Goal: Entertainment & Leisure: Browse casually

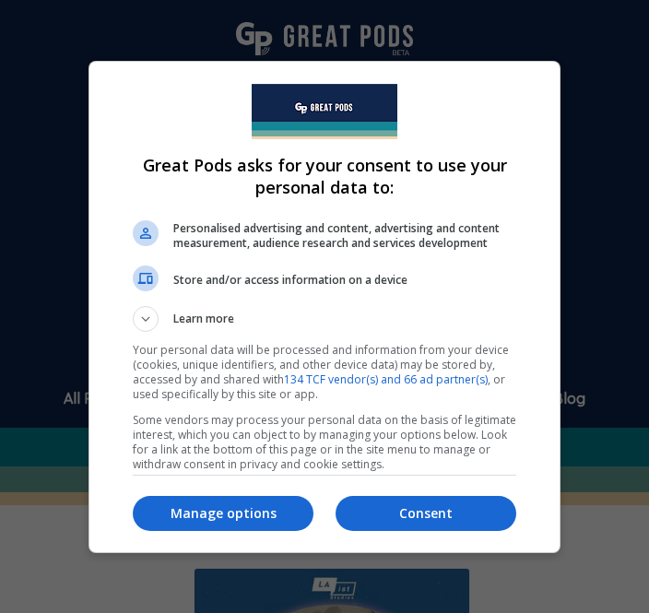
scroll to position [462, 0]
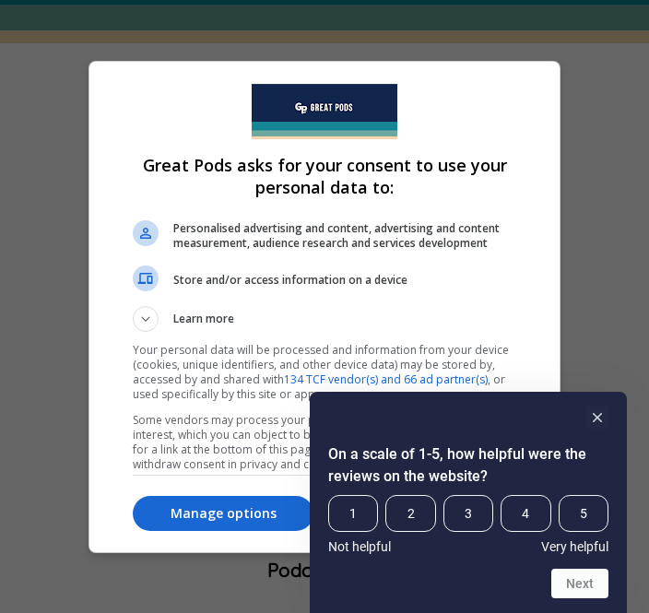
click at [251, 506] on button "Manage options" at bounding box center [223, 513] width 181 height 35
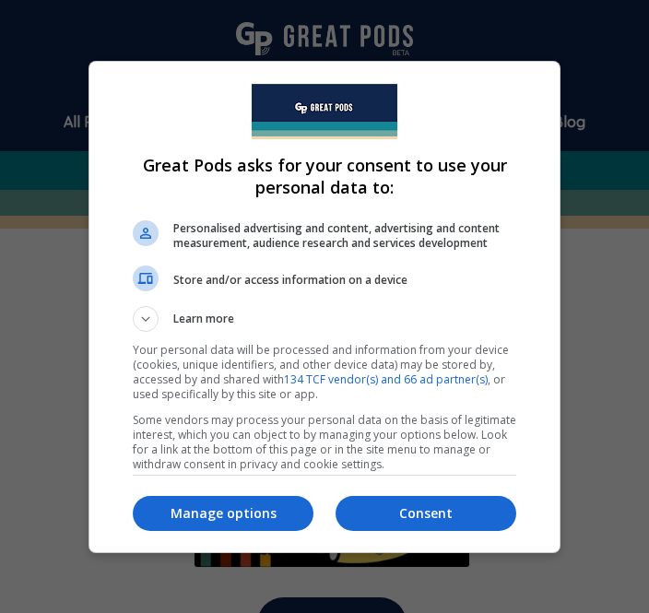
click at [237, 531] on button "Manage options" at bounding box center [223, 513] width 181 height 35
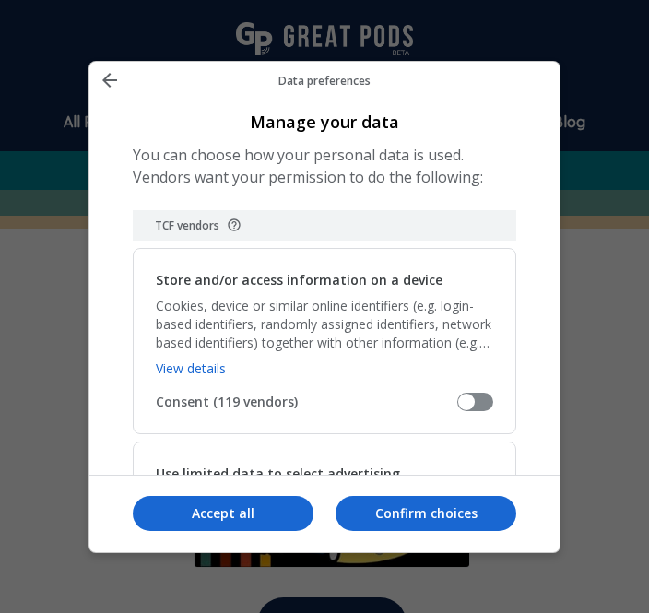
click at [433, 523] on p "Confirm choices" at bounding box center [426, 514] width 181 height 18
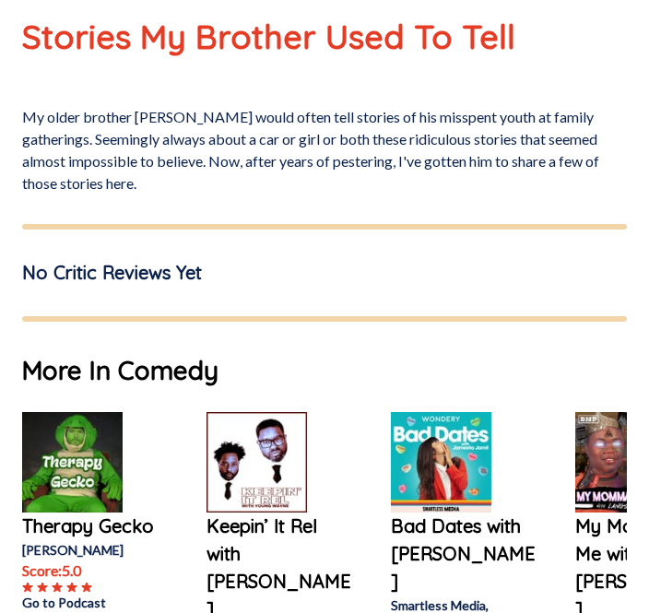
scroll to position [1145, 0]
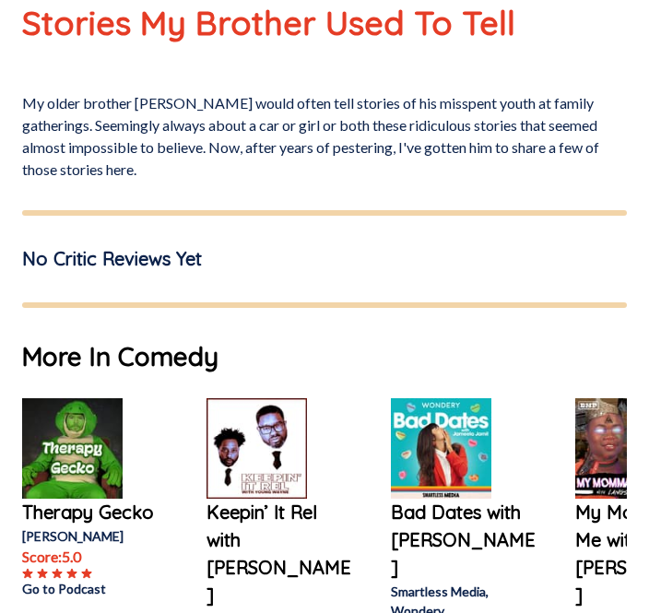
click at [487, 425] on img at bounding box center [441, 448] width 101 height 101
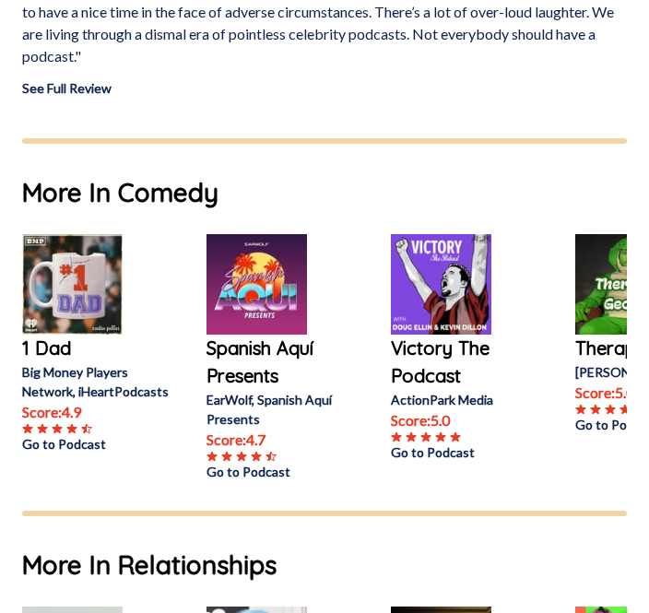
scroll to position [1961, 0]
click at [469, 267] on img at bounding box center [441, 284] width 101 height 101
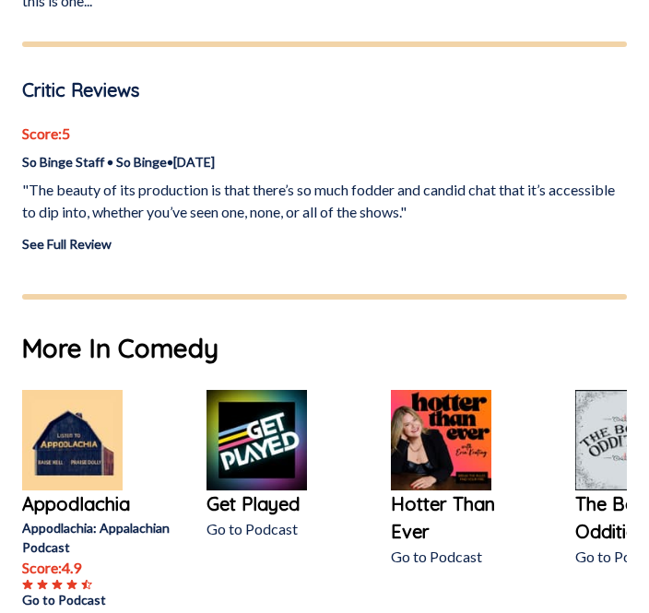
scroll to position [1258, 0]
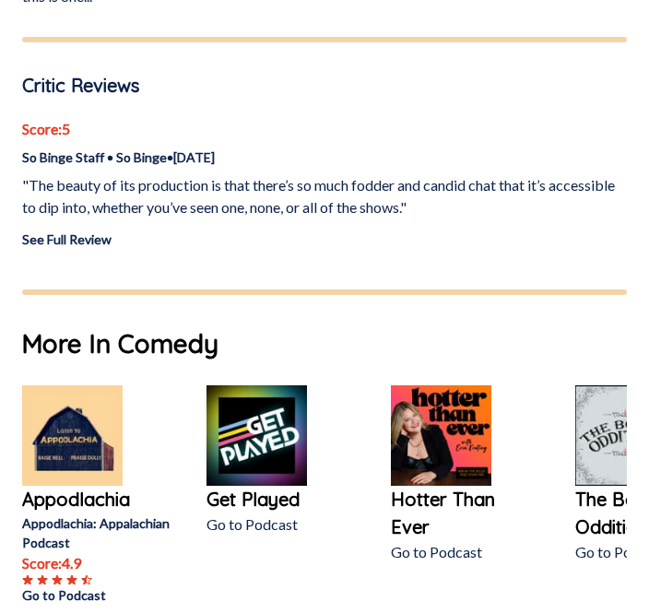
click at [282, 446] on img at bounding box center [257, 436] width 101 height 101
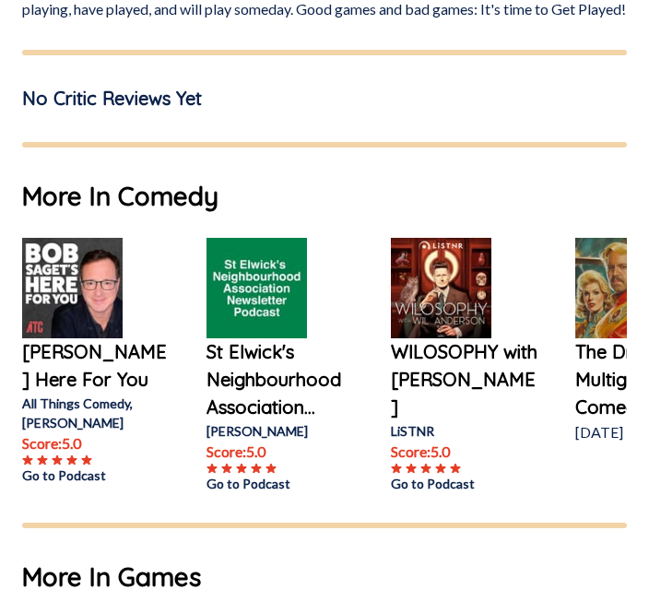
scroll to position [1038, 0]
click at [255, 283] on img at bounding box center [257, 288] width 101 height 101
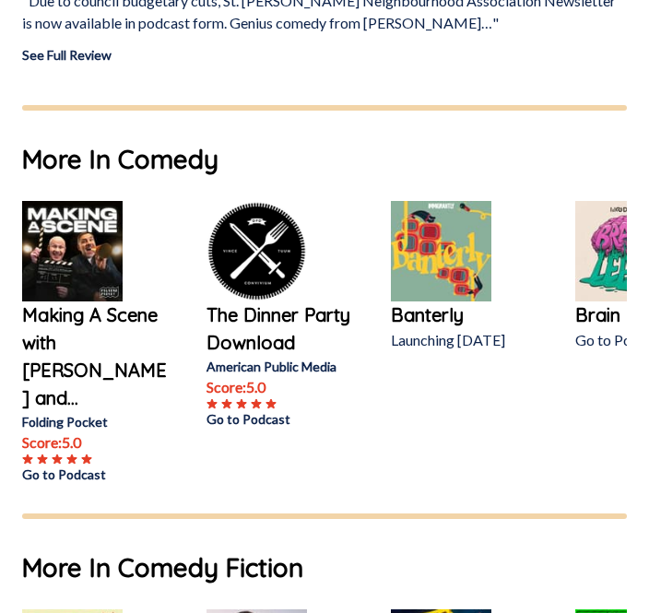
click at [245, 264] on img at bounding box center [257, 252] width 101 height 101
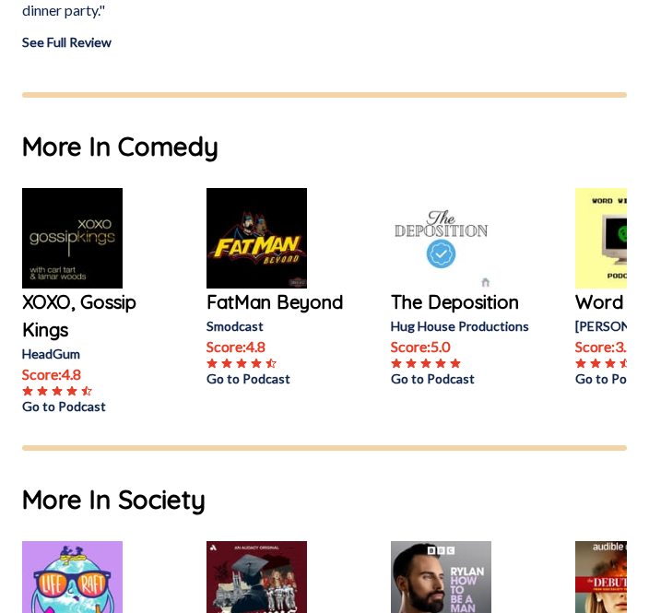
scroll to position [1391, 0]
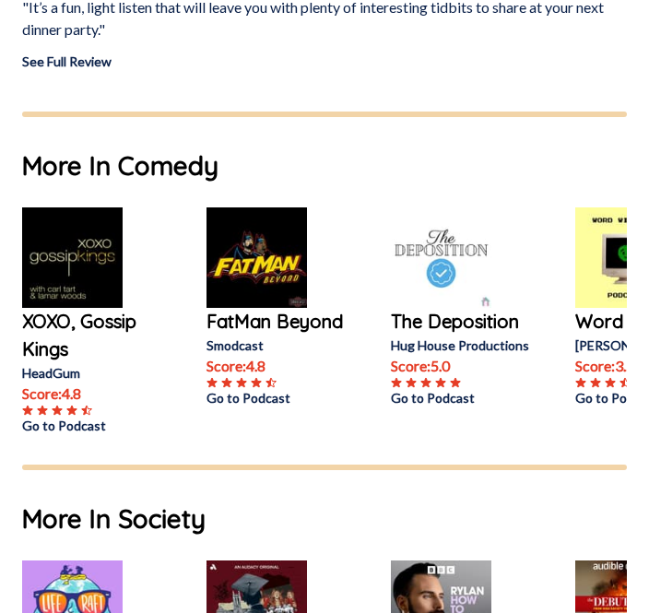
click at [459, 283] on img at bounding box center [441, 258] width 101 height 101
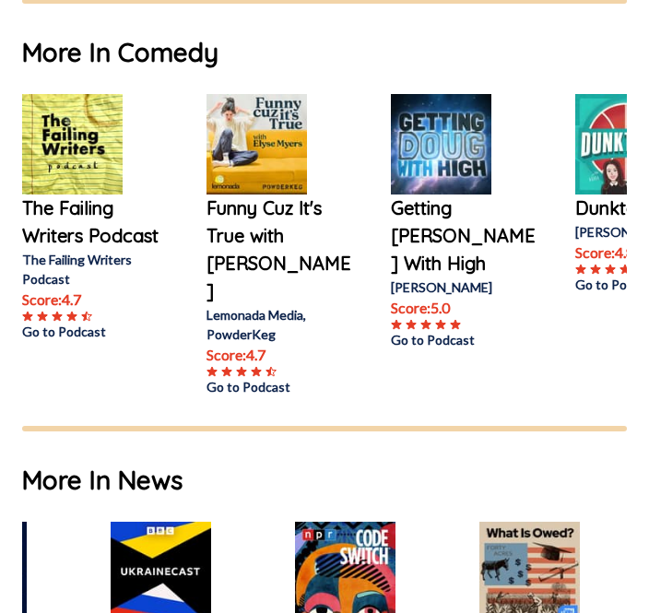
scroll to position [0, 96]
click at [189, 538] on img at bounding box center [161, 573] width 101 height 101
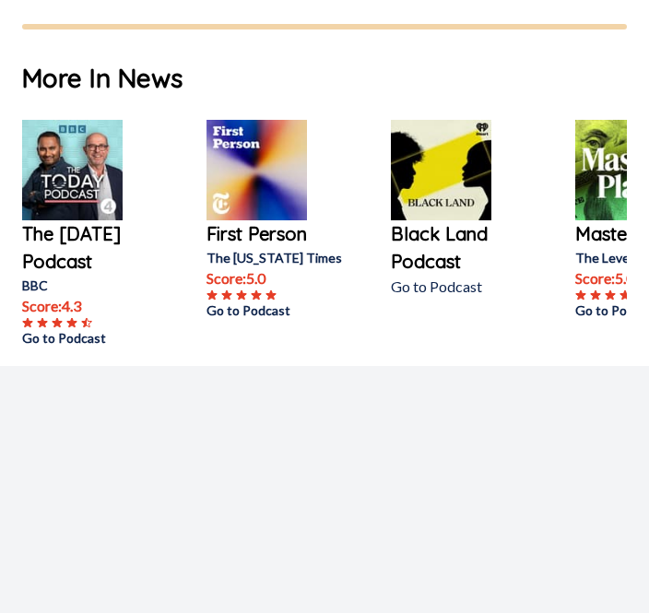
scroll to position [2380, 0]
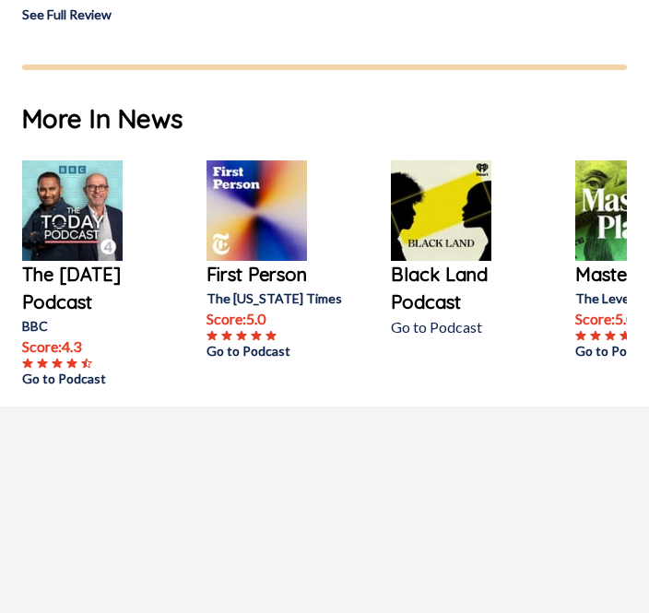
click at [290, 190] on img at bounding box center [257, 210] width 101 height 101
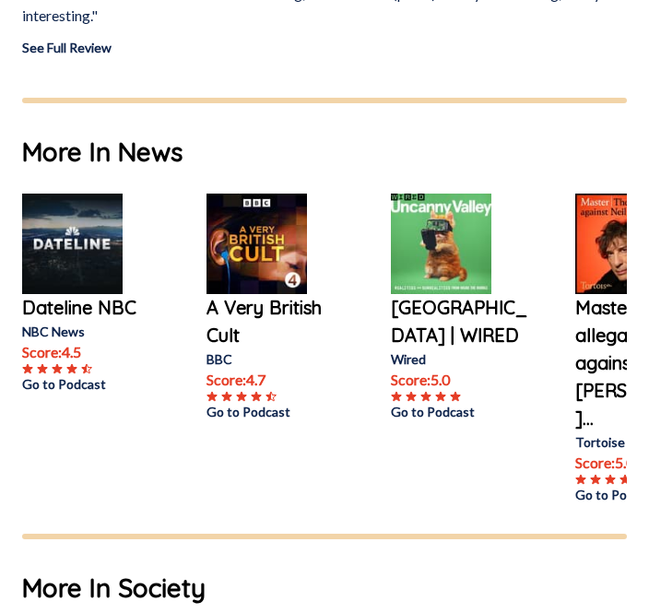
scroll to position [1362, 0]
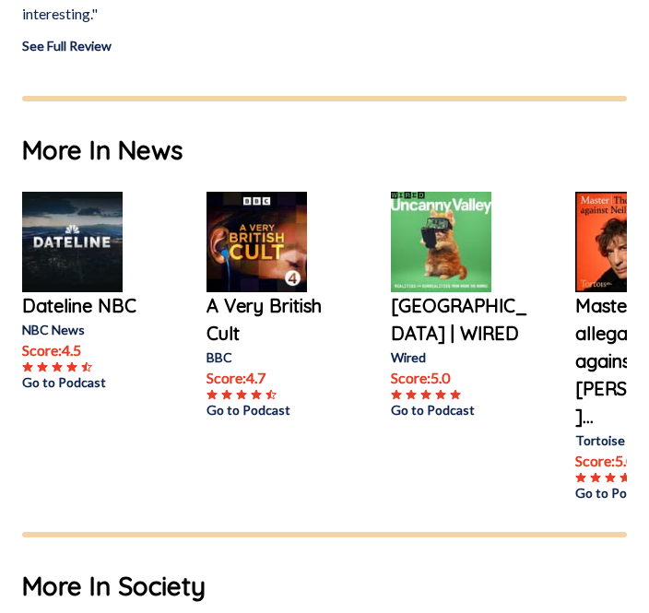
click at [453, 280] on img at bounding box center [441, 243] width 101 height 101
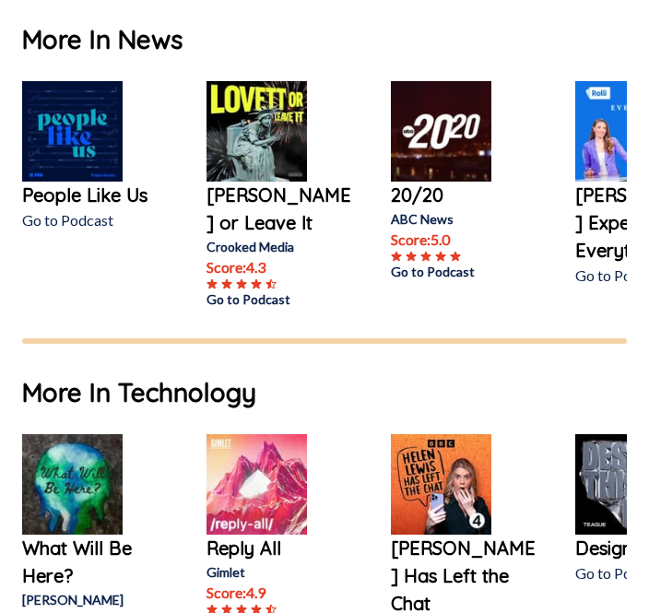
click at [93, 517] on img at bounding box center [72, 485] width 101 height 101
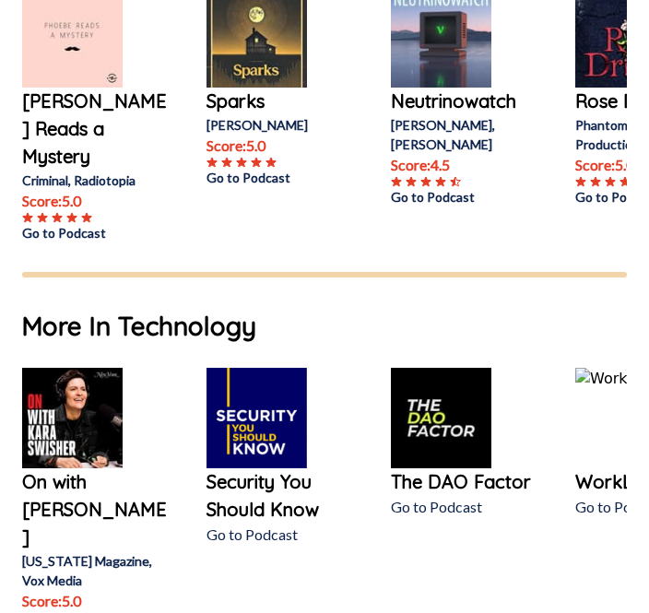
click at [92, 422] on img at bounding box center [72, 419] width 101 height 101
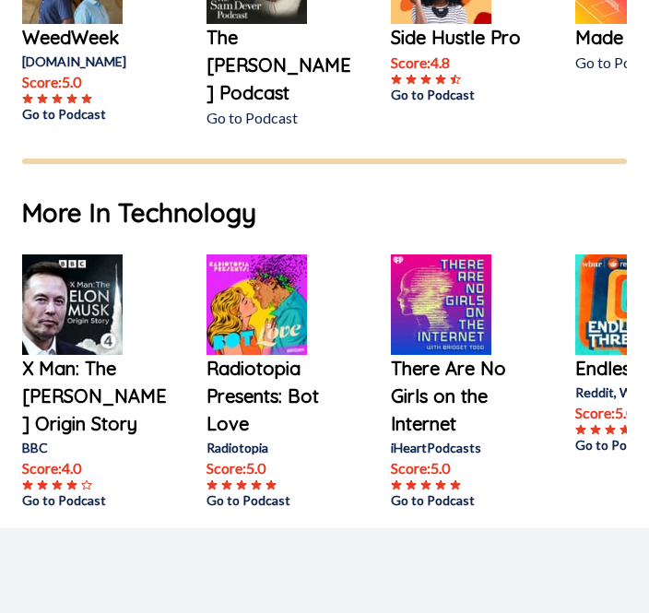
scroll to position [1765, 0]
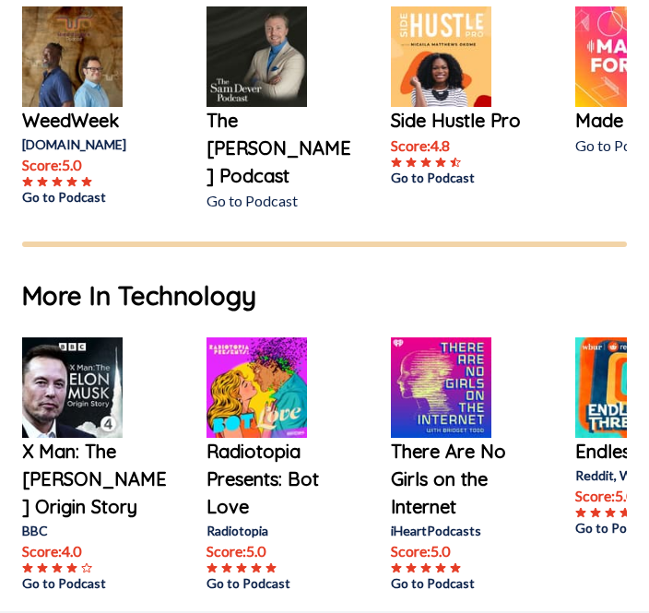
click at [510, 382] on link at bounding box center [465, 389] width 148 height 101
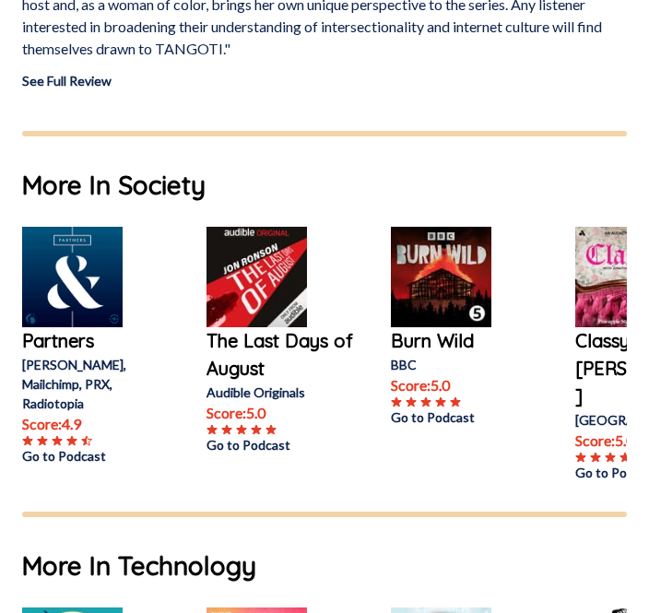
scroll to position [2072, 0]
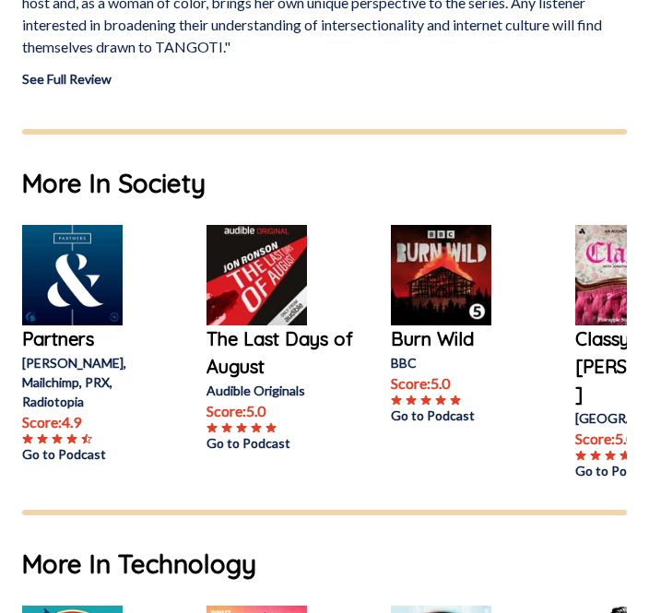
click at [99, 257] on img at bounding box center [72, 275] width 101 height 101
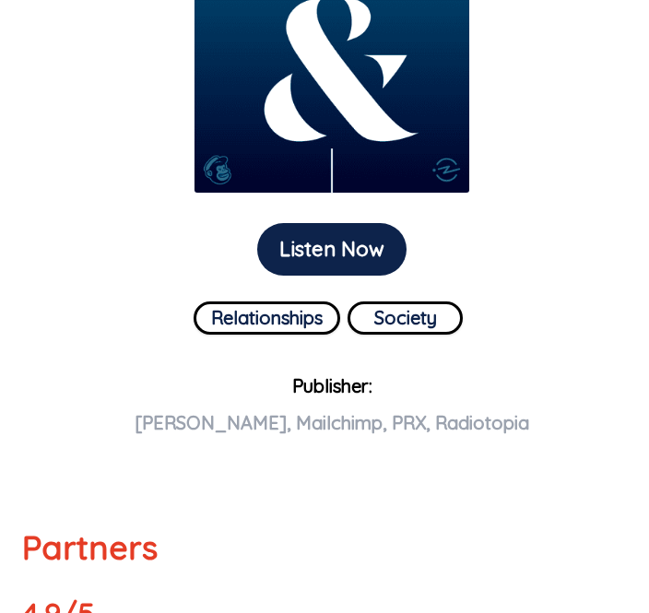
scroll to position [566, 0]
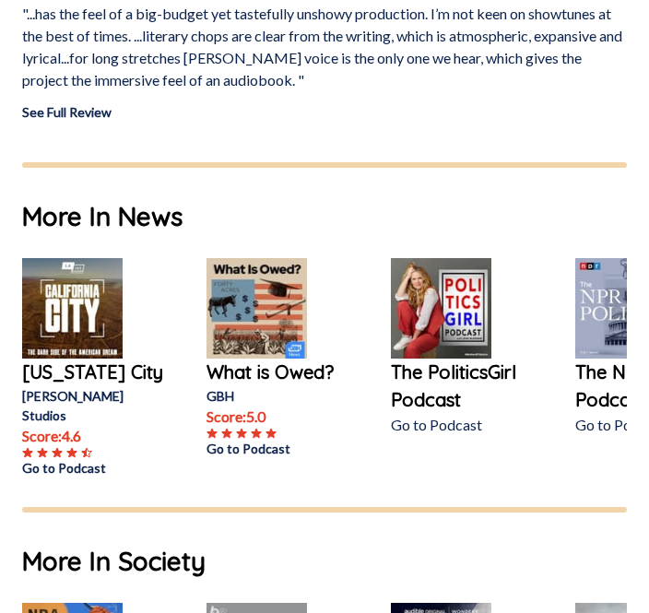
scroll to position [3767, 0]
click at [90, 334] on img at bounding box center [72, 308] width 101 height 101
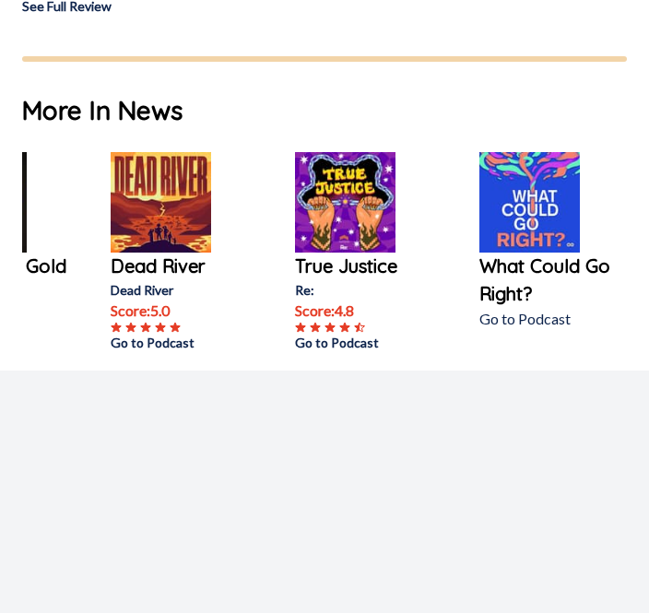
scroll to position [0, 96]
click at [190, 209] on img at bounding box center [161, 203] width 101 height 101
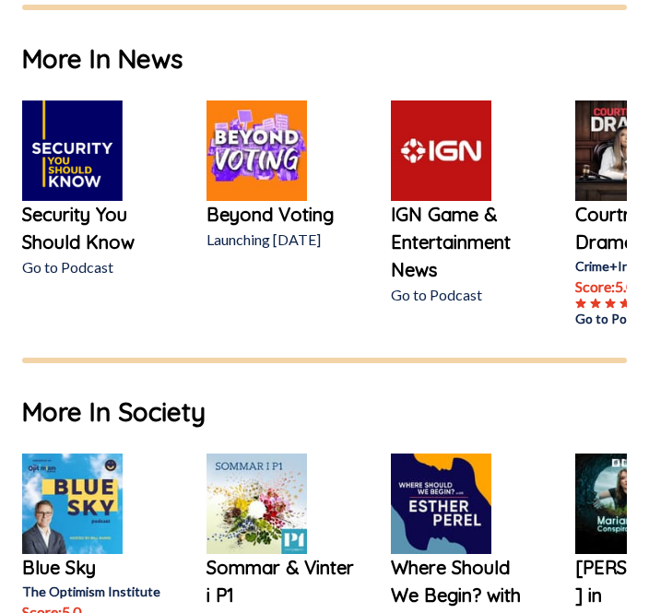
scroll to position [1915, 0]
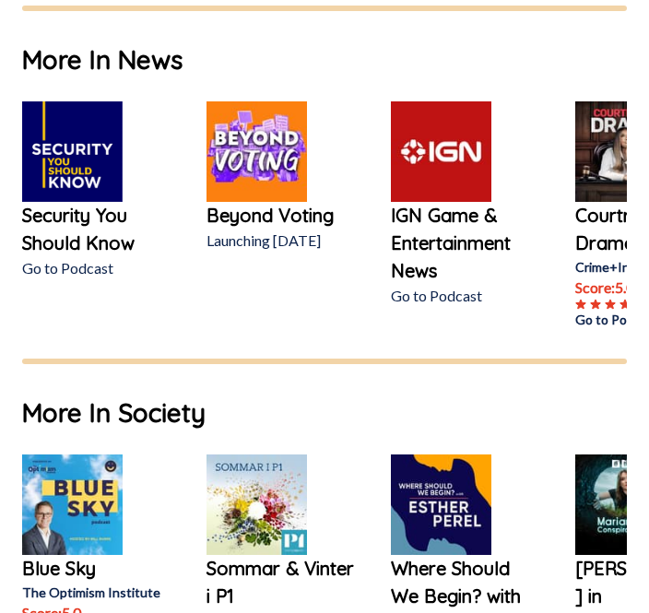
click at [81, 533] on img at bounding box center [72, 505] width 101 height 101
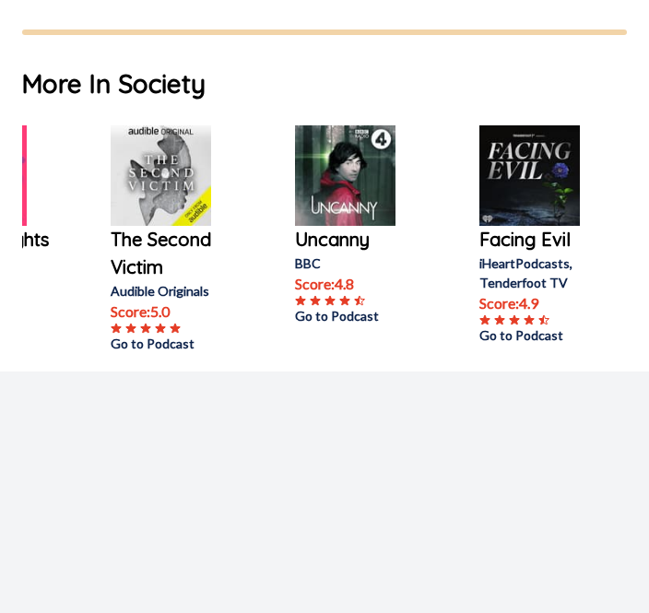
scroll to position [1447, 0]
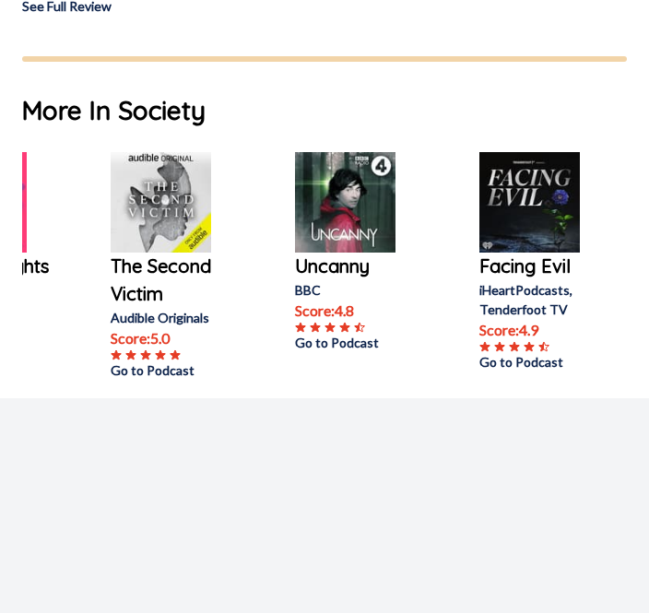
click at [378, 227] on img at bounding box center [345, 202] width 101 height 101
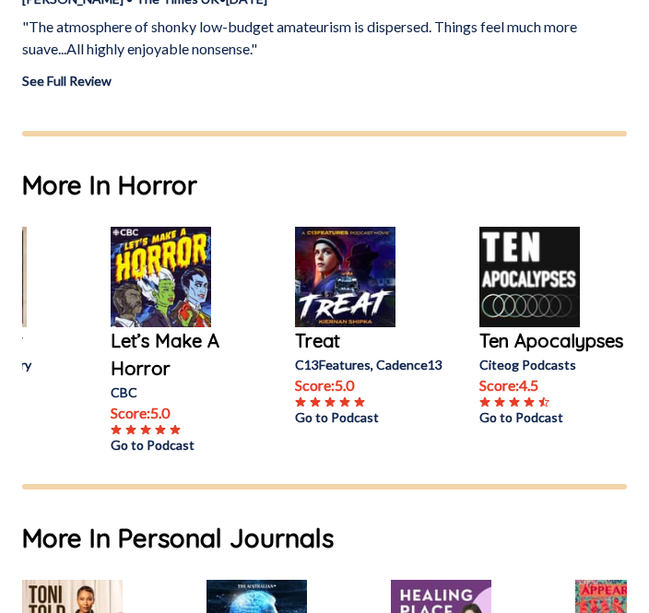
scroll to position [2220, 0]
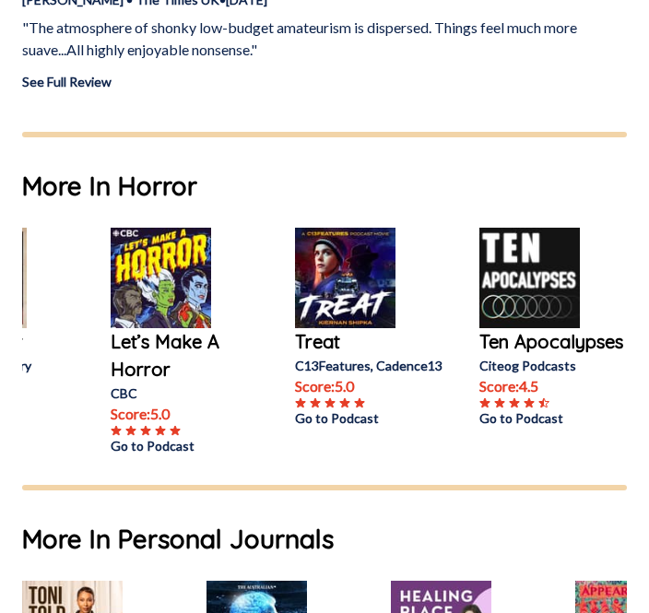
click at [547, 288] on img at bounding box center [530, 278] width 101 height 101
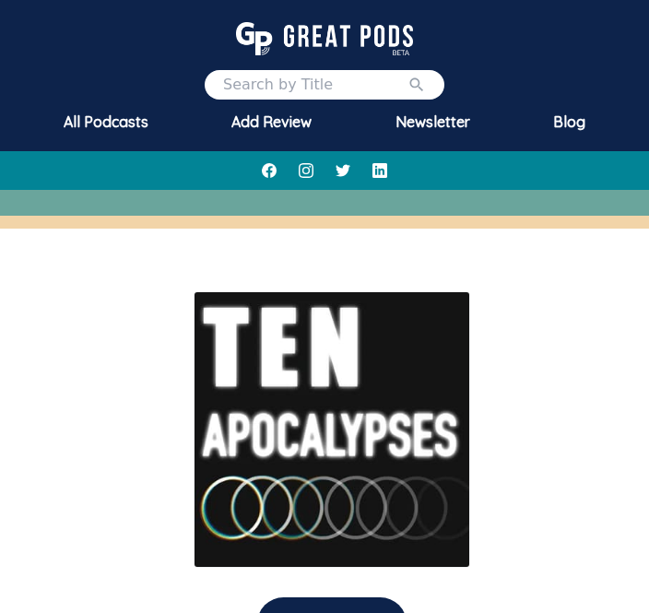
click at [541, 297] on div at bounding box center [332, 429] width 635 height 277
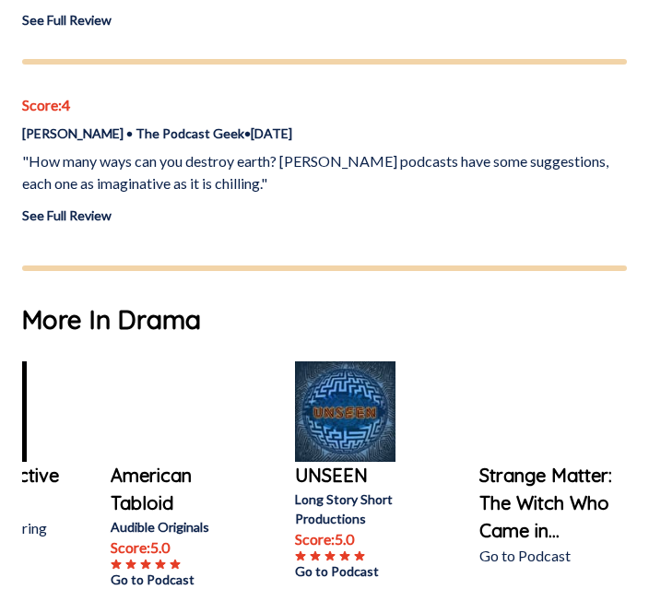
scroll to position [1454, 0]
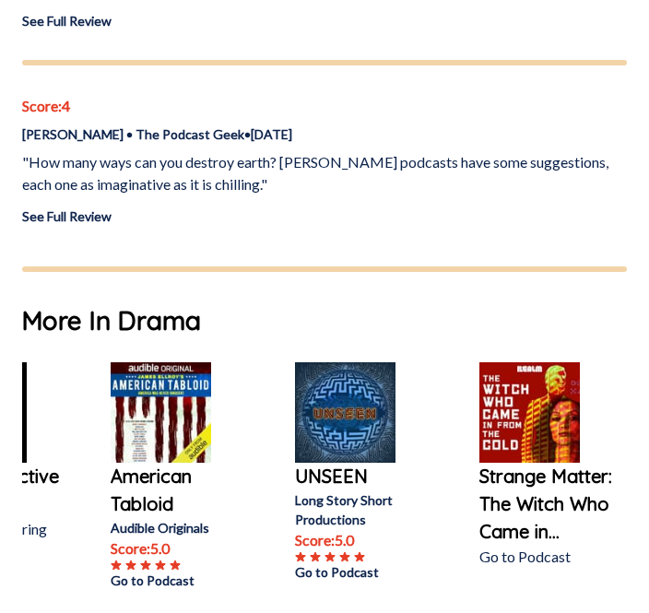
click at [557, 453] on img at bounding box center [530, 413] width 101 height 101
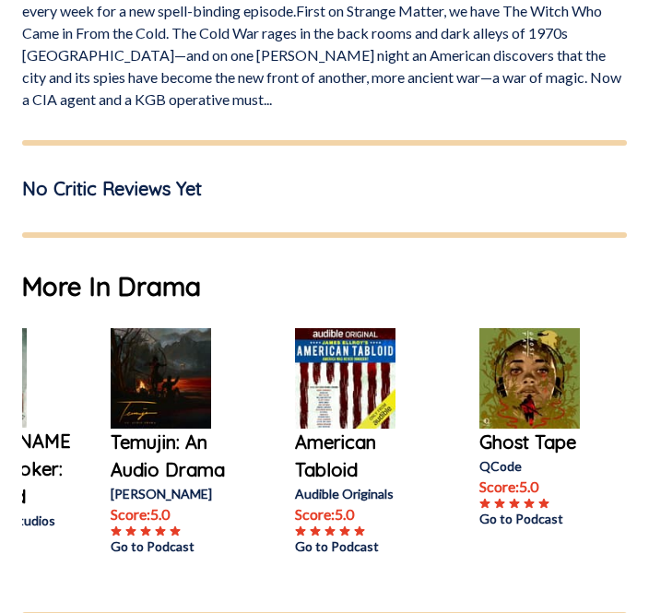
scroll to position [1086, 0]
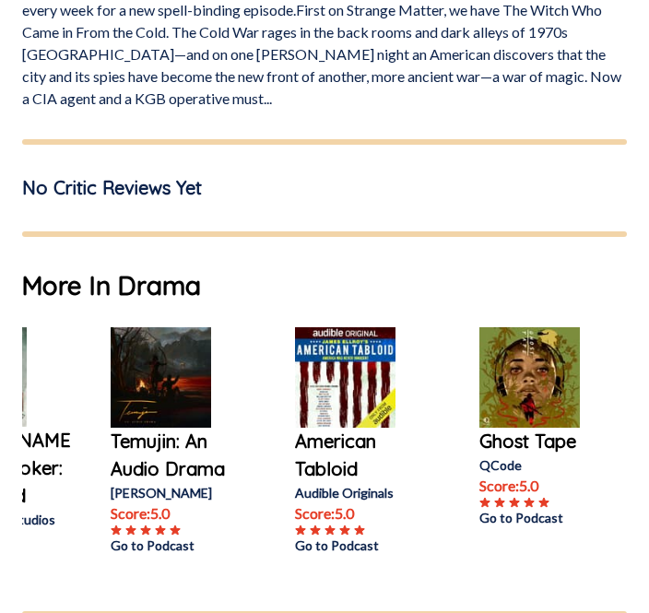
click at [369, 368] on img at bounding box center [345, 378] width 101 height 101
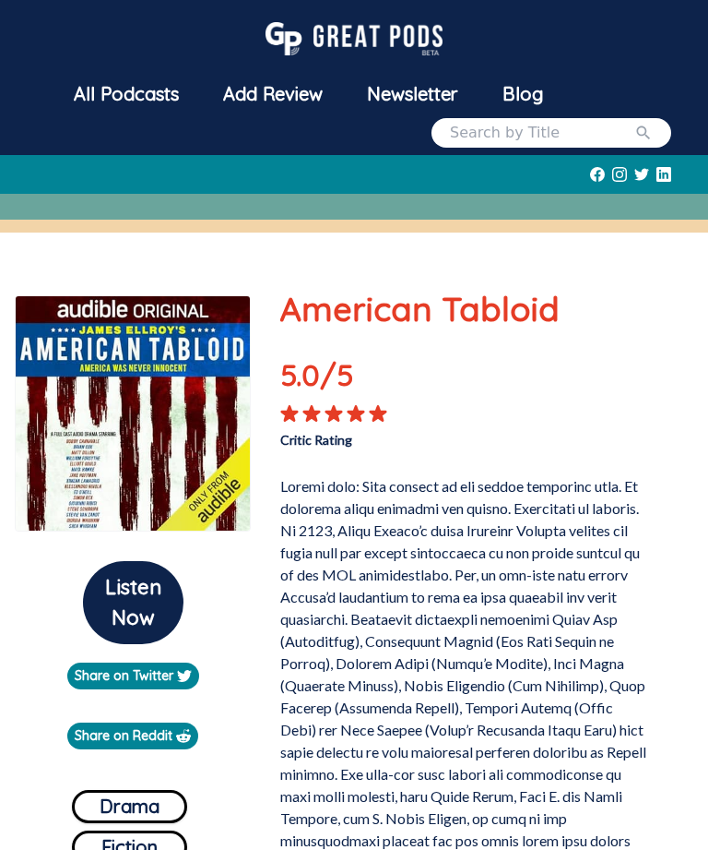
click at [133, 612] on button "Listen Now" at bounding box center [133, 602] width 101 height 83
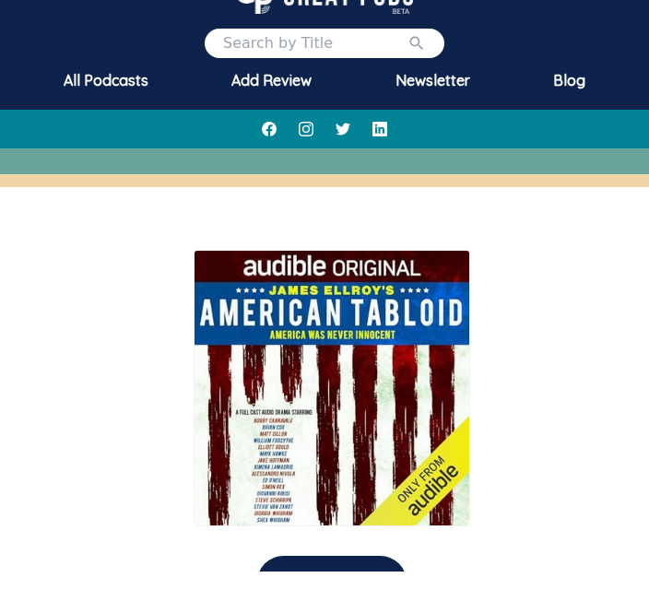
scroll to position [101, 0]
